Goal: Task Accomplishment & Management: Manage account settings

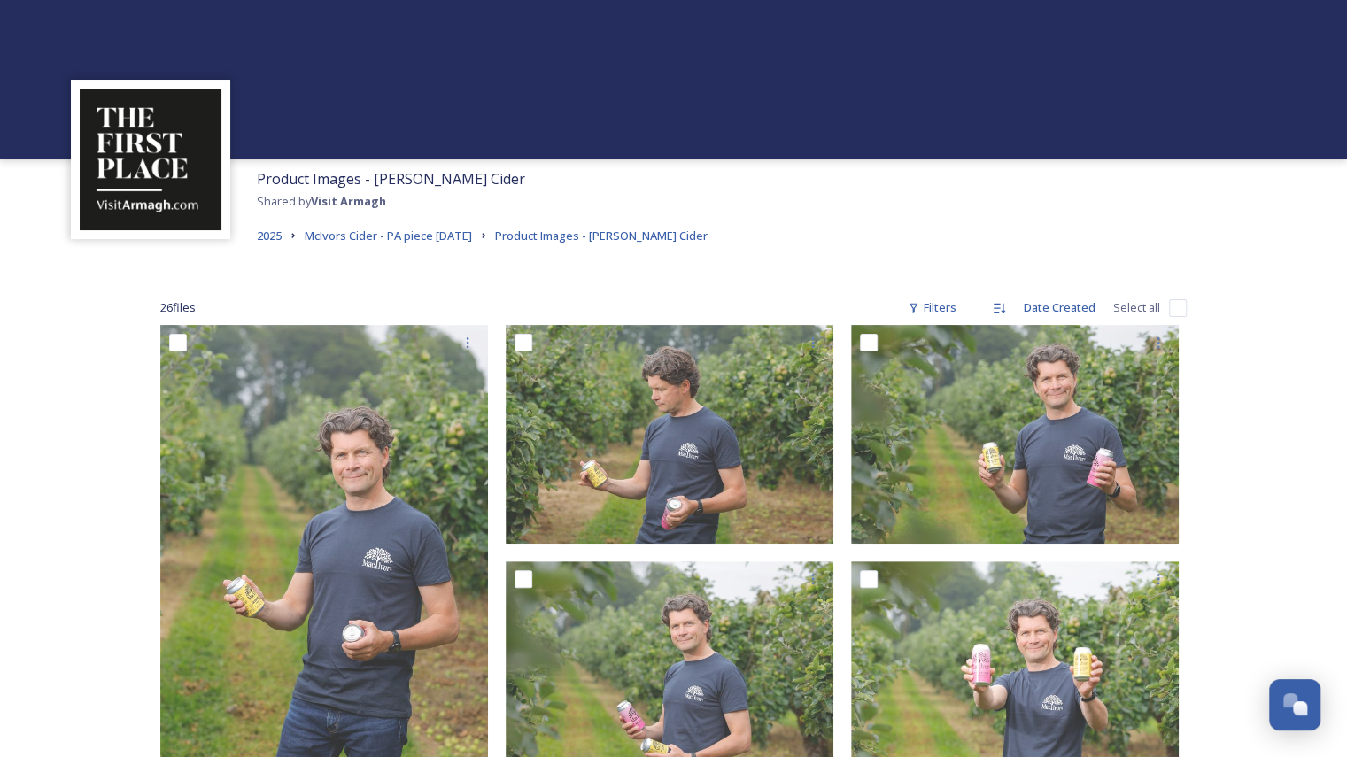
click at [1176, 308] on input "checkbox" at bounding box center [1178, 308] width 18 height 18
checkbox input "true"
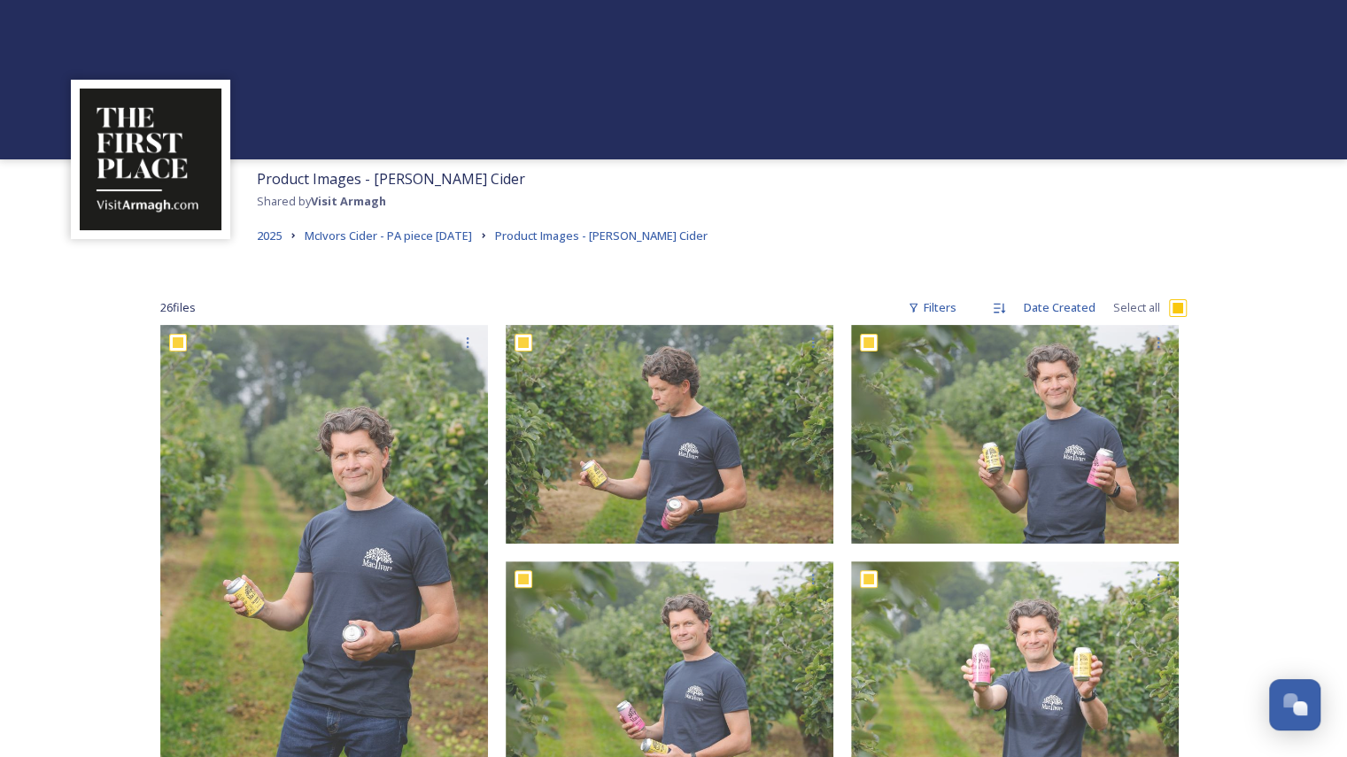
checkbox input "true"
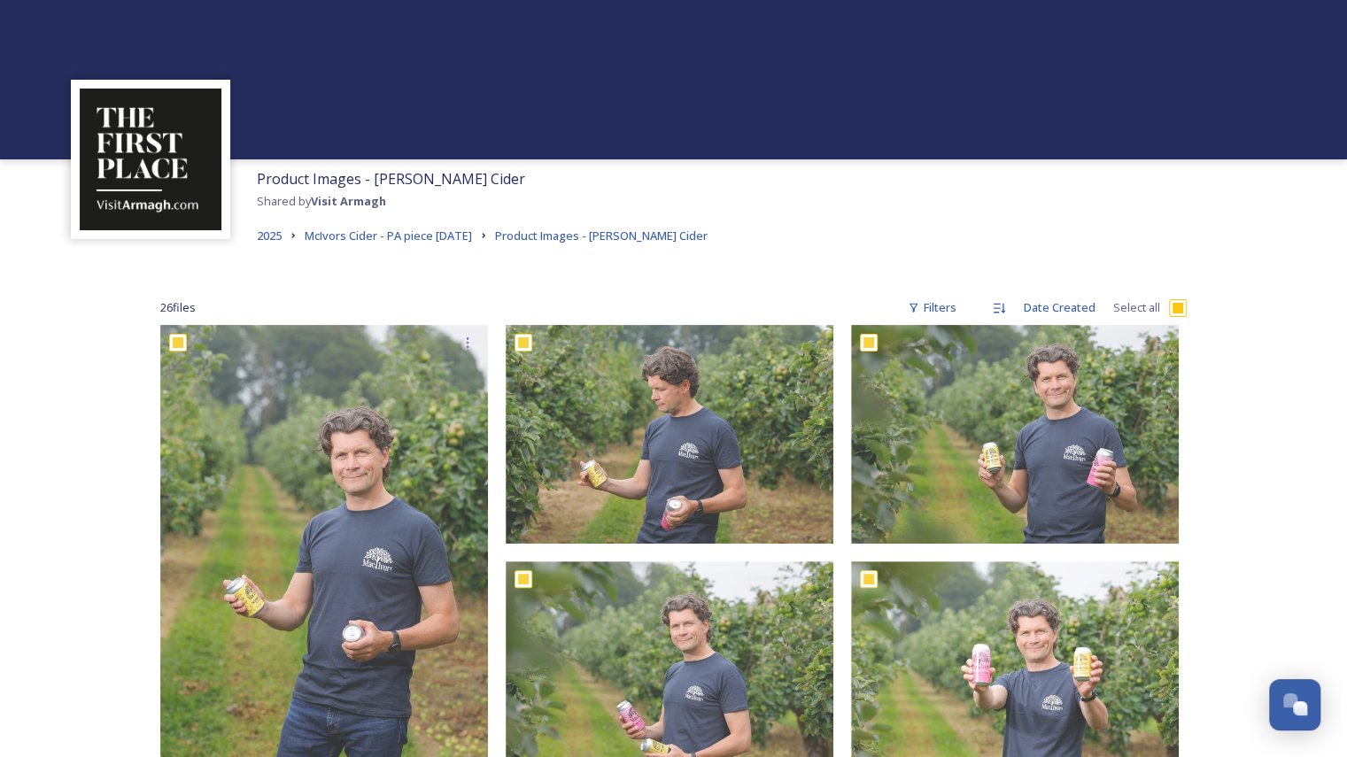
checkbox input "true"
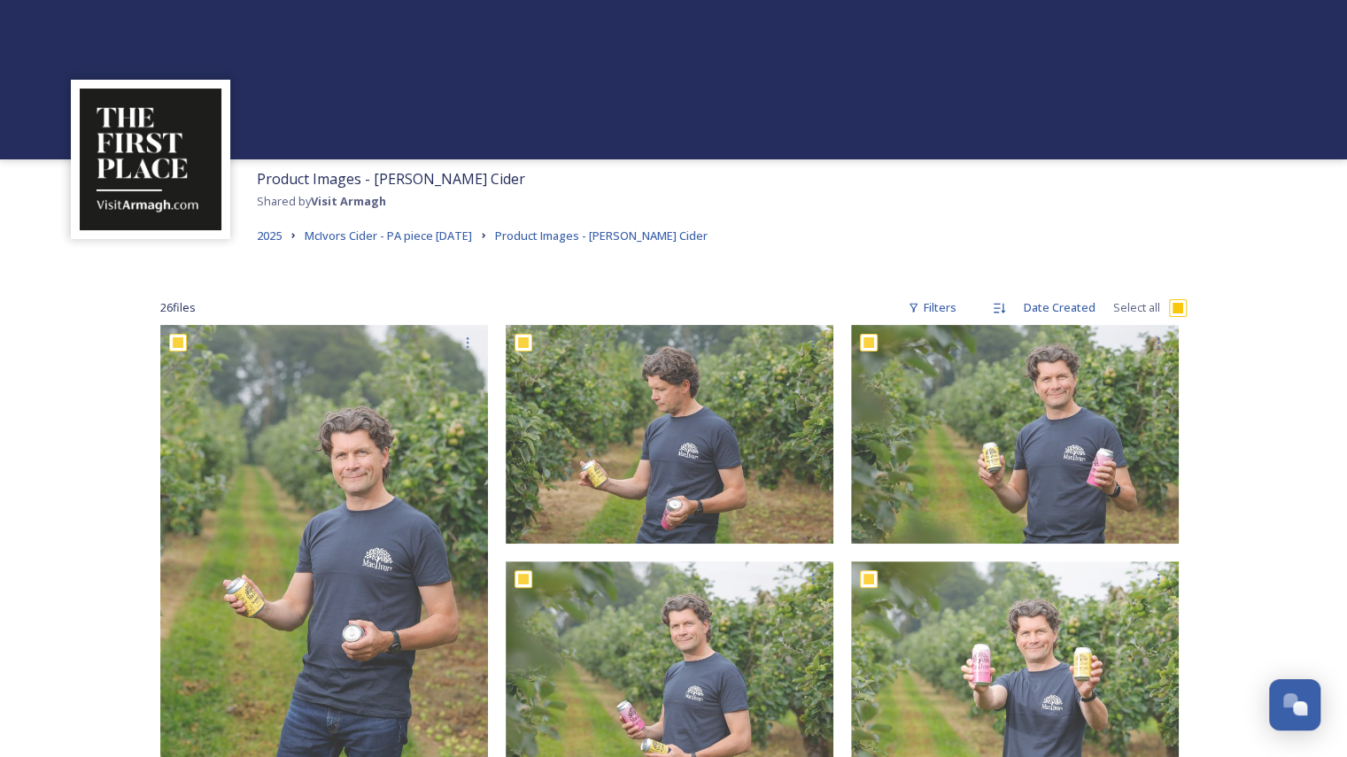
checkbox input "true"
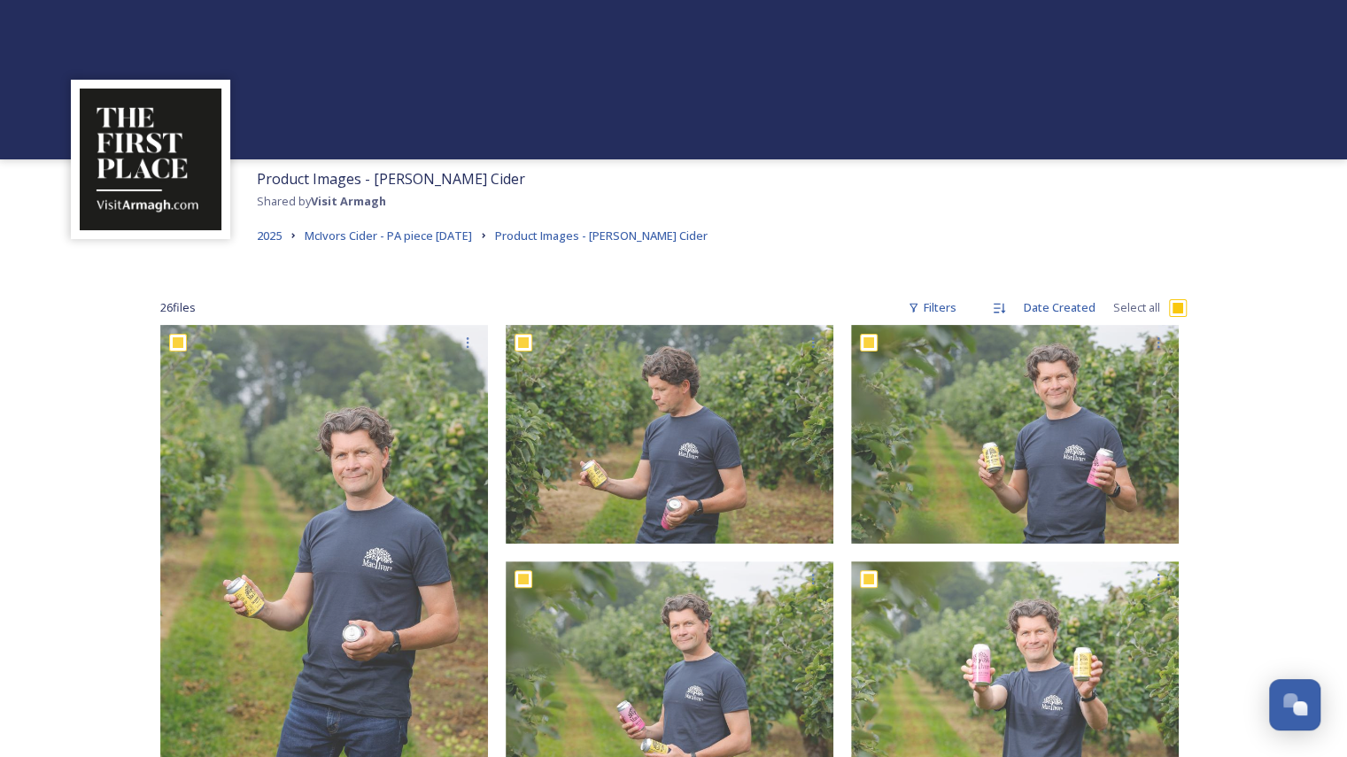
checkbox input "true"
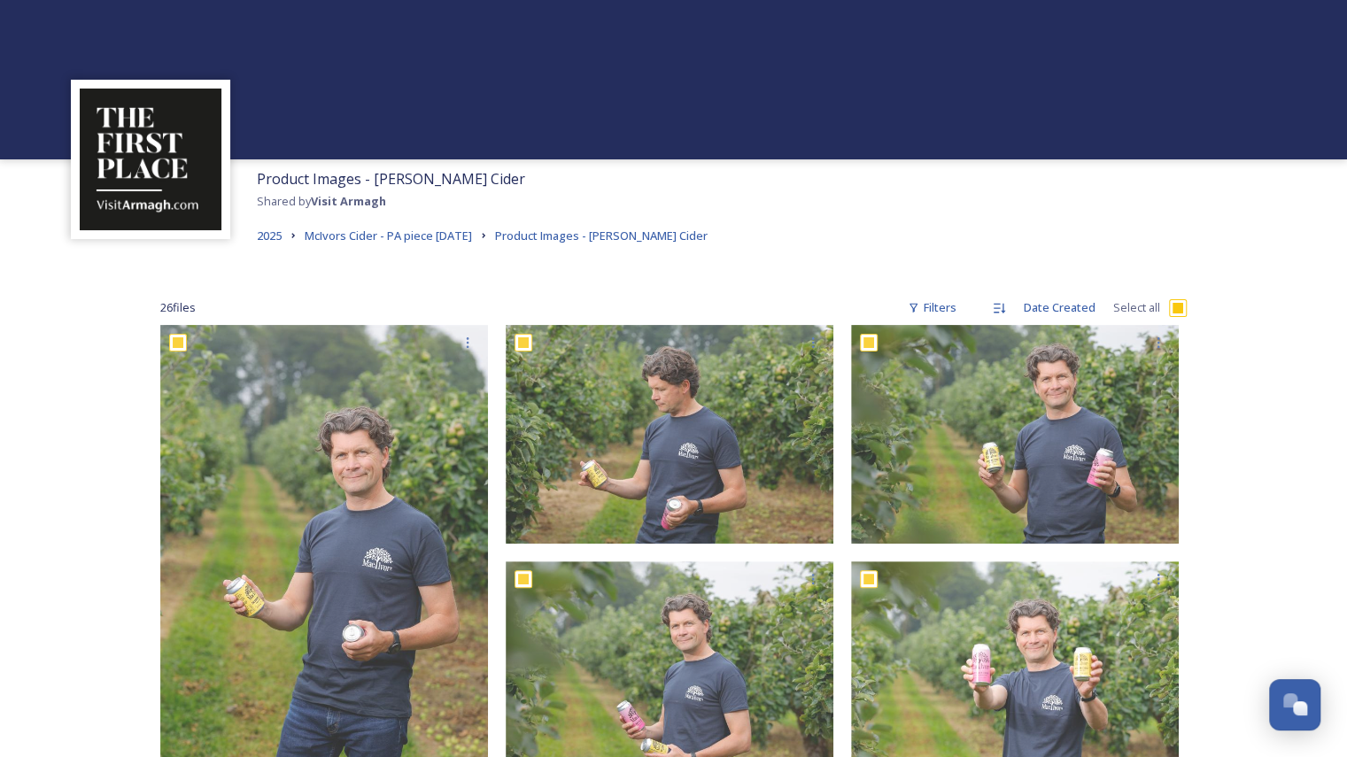
checkbox input "true"
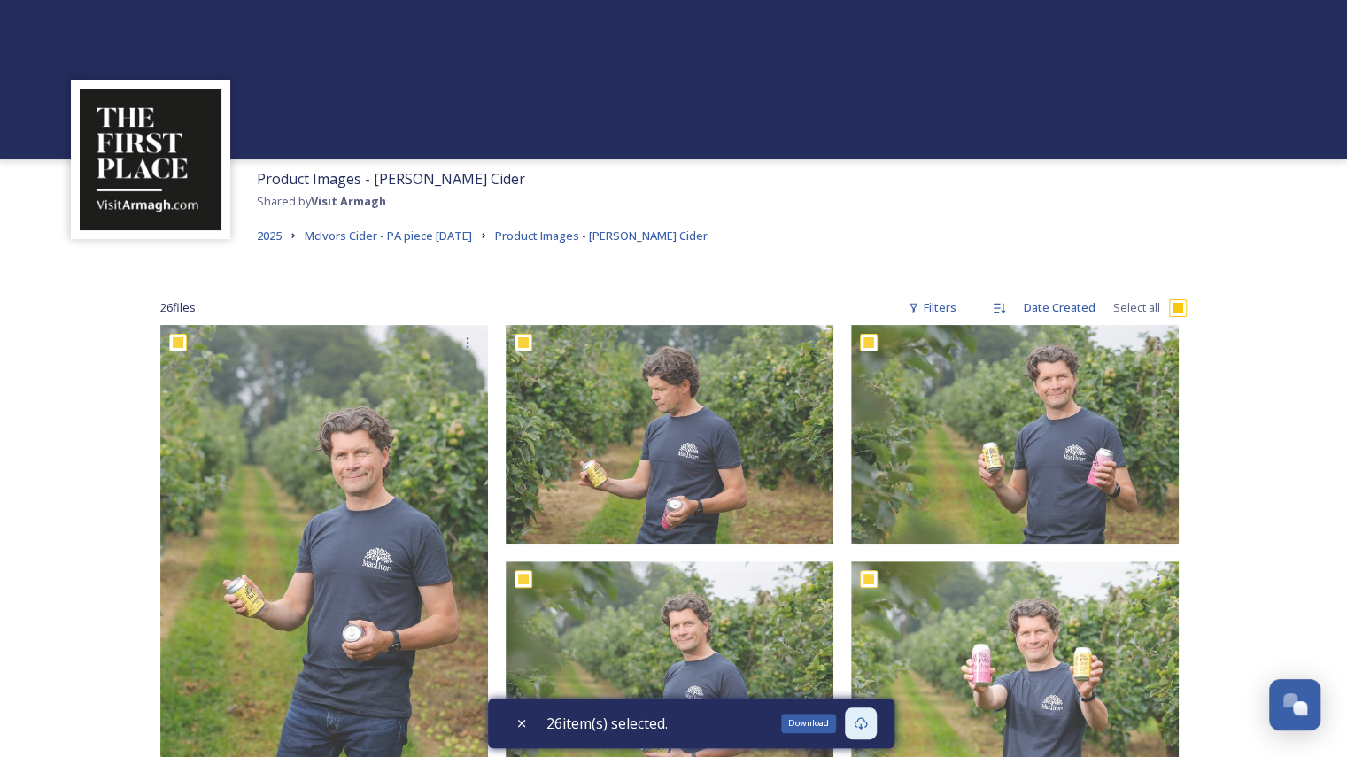
click at [865, 729] on icon at bounding box center [861, 724] width 14 height 14
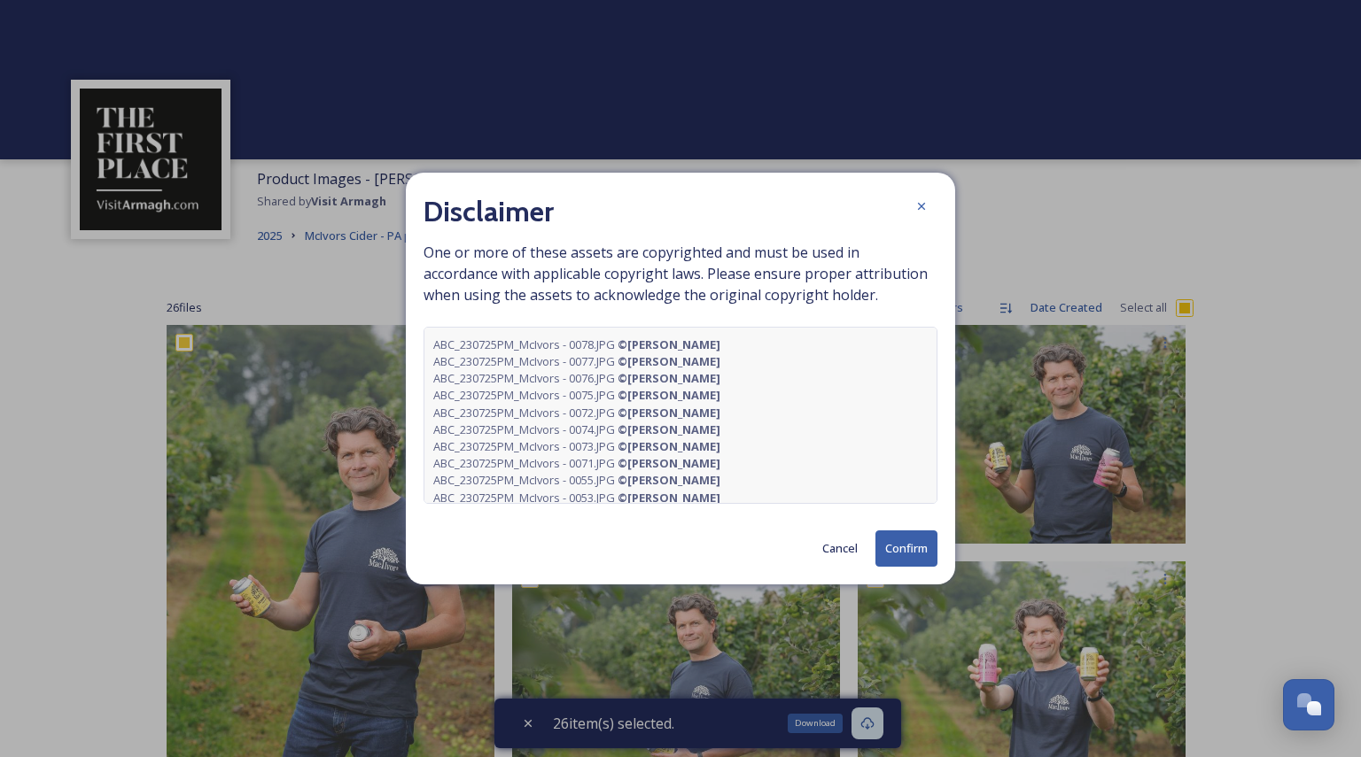
click at [921, 559] on button "Confirm" at bounding box center [906, 549] width 62 height 36
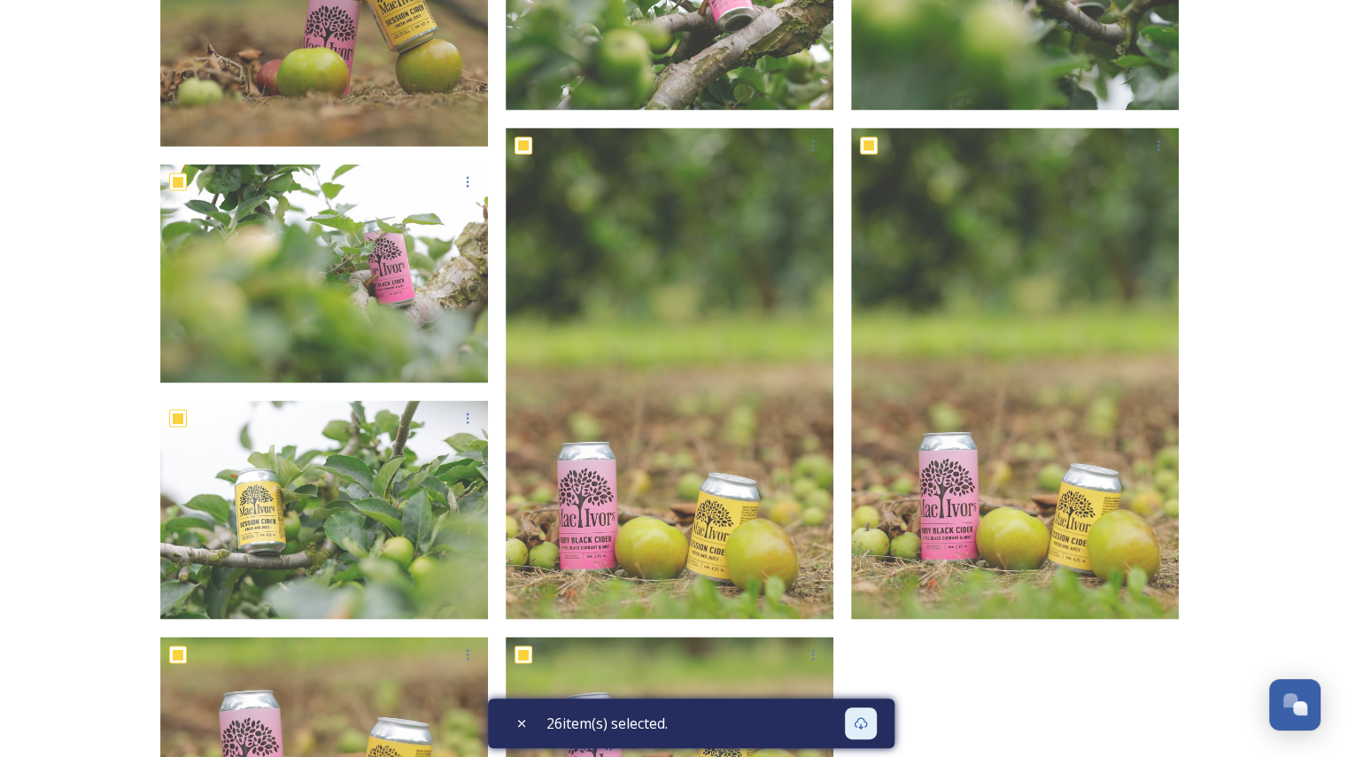
scroll to position [1853, 0]
